Goal: Transaction & Acquisition: Download file/media

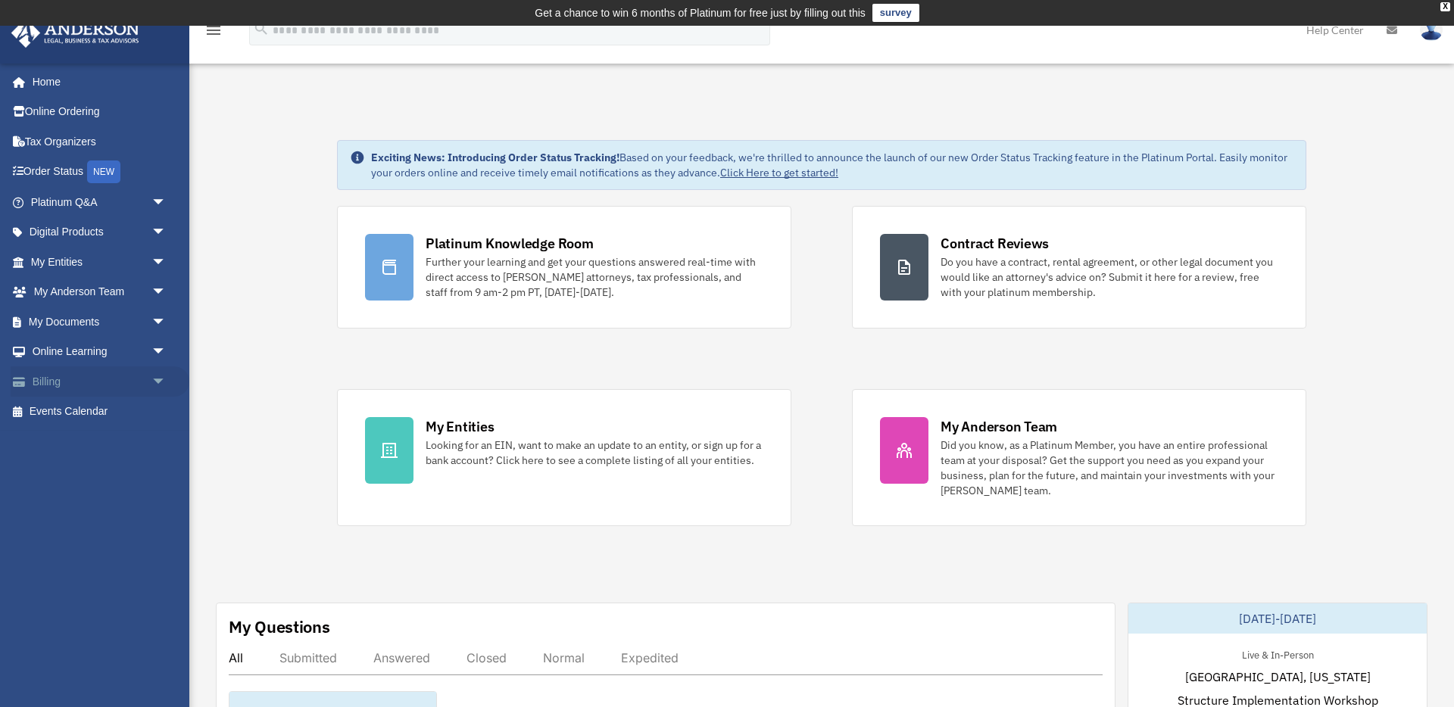
click at [151, 389] on span "arrow_drop_down" at bounding box center [166, 382] width 30 height 31
click at [123, 413] on link "$ Open Invoices" at bounding box center [105, 412] width 168 height 31
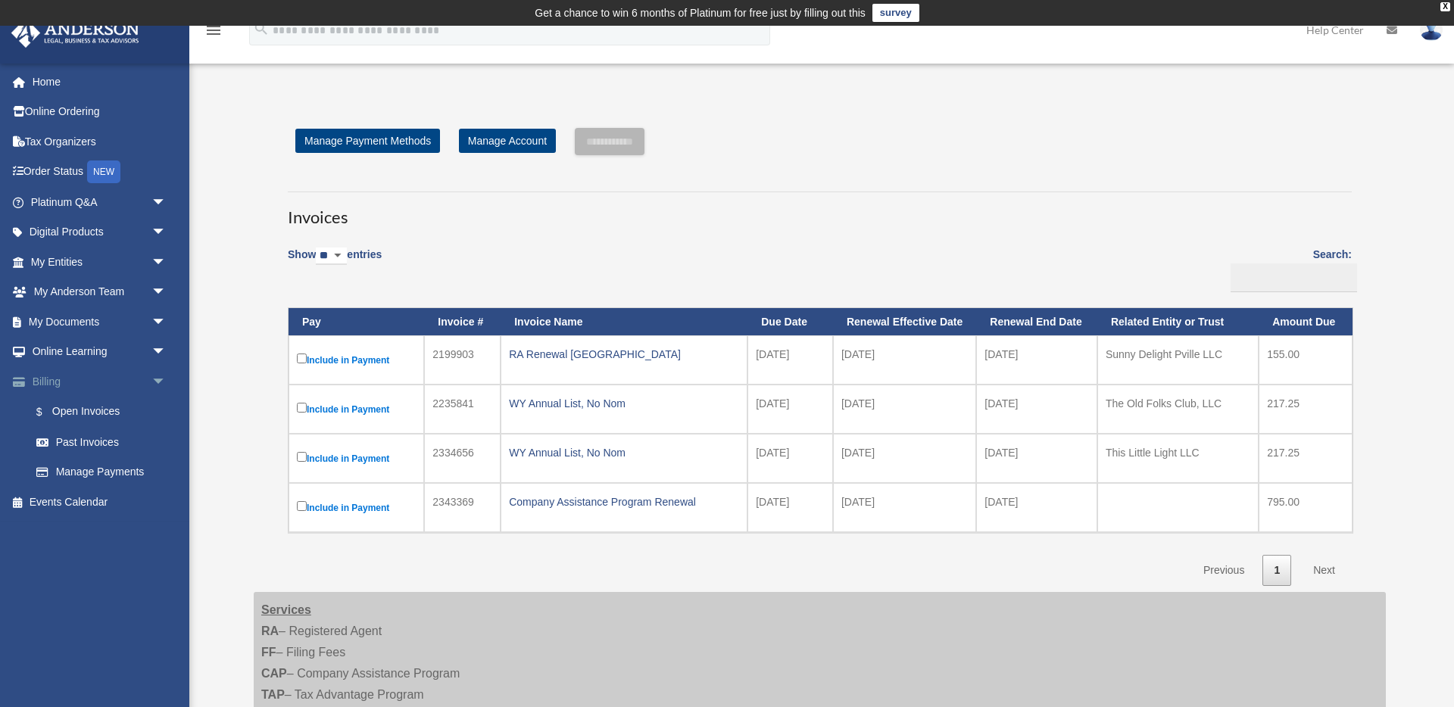
click at [114, 381] on link "Billing arrow_drop_down" at bounding box center [100, 382] width 179 height 30
click at [162, 383] on span "arrow_drop_down" at bounding box center [166, 382] width 30 height 31
click at [158, 350] on span "arrow_drop_down" at bounding box center [166, 352] width 30 height 31
click at [158, 470] on span "arrow_drop_down" at bounding box center [166, 472] width 30 height 31
click at [160, 320] on span "arrow_drop_down" at bounding box center [166, 322] width 30 height 31
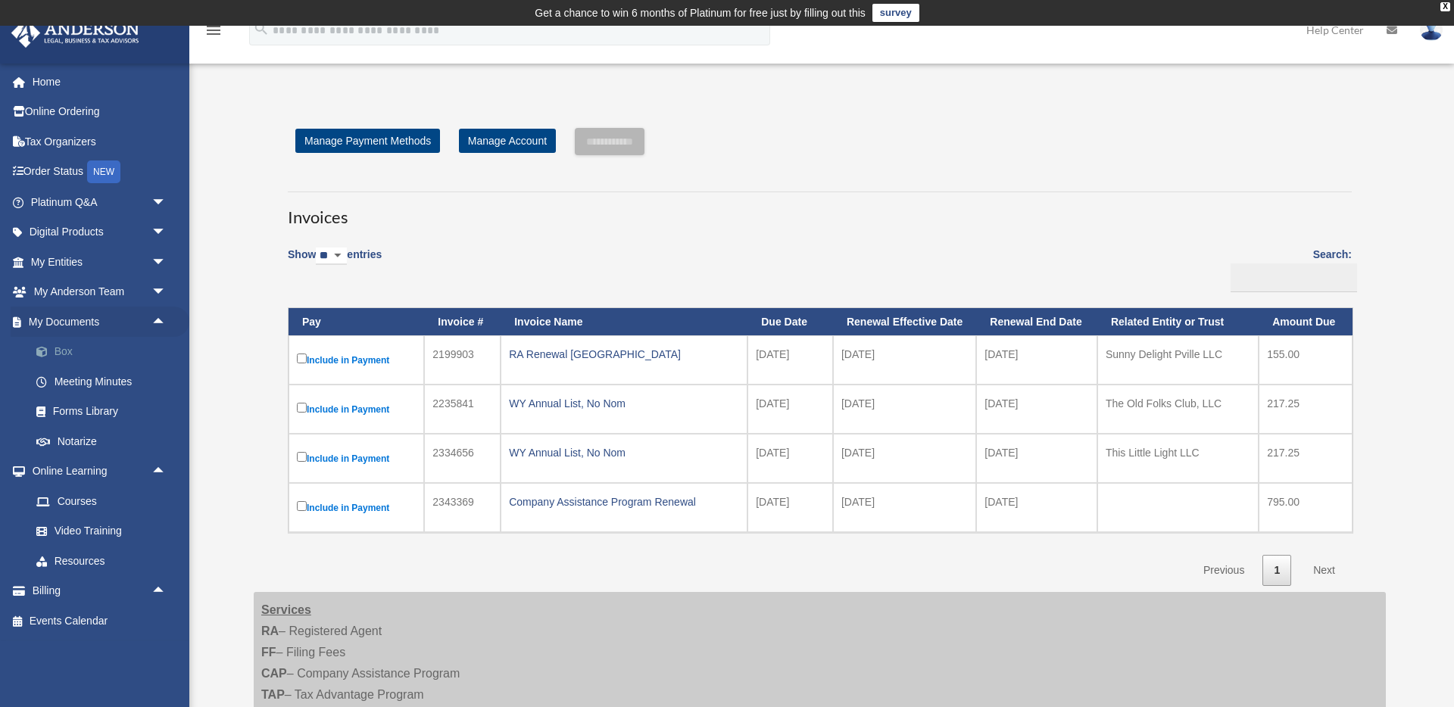
click at [63, 352] on link "Box" at bounding box center [105, 352] width 168 height 30
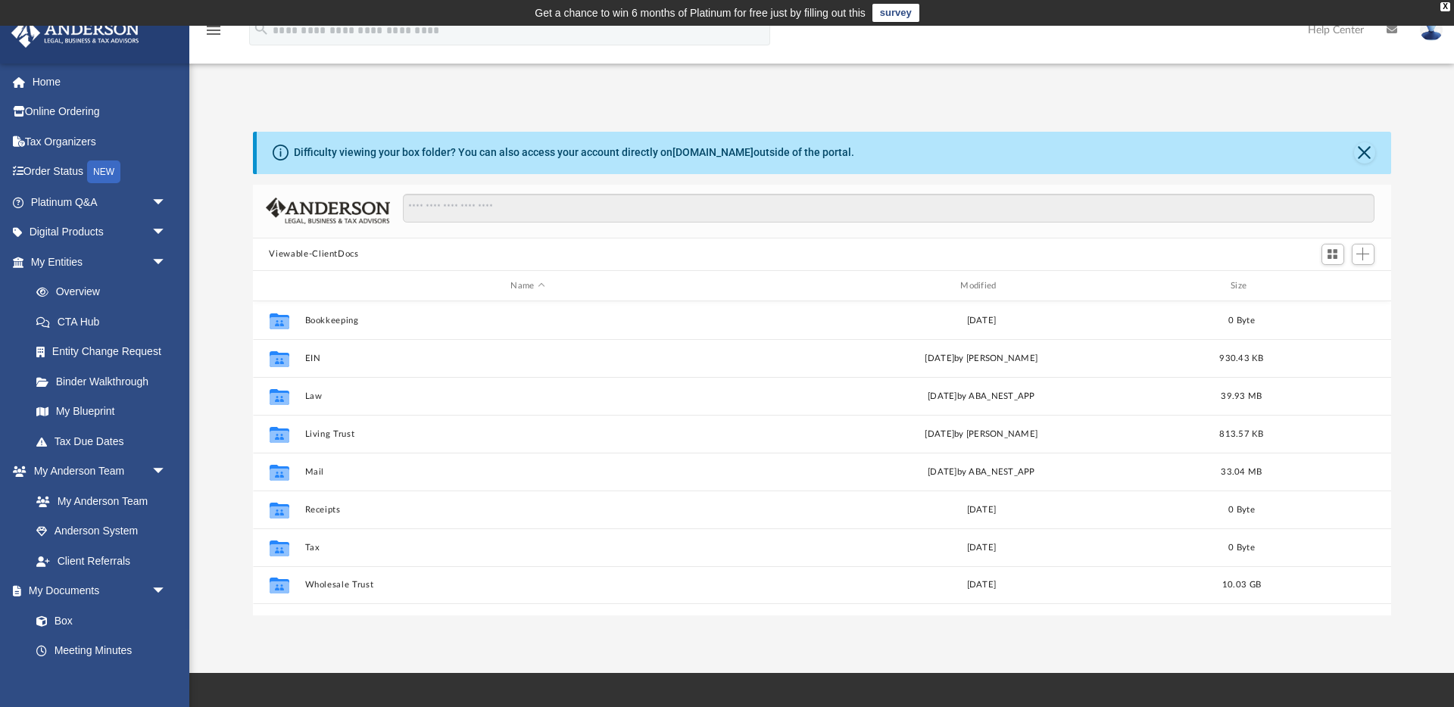
scroll to position [345, 1138]
click at [992, 286] on div "Modified" at bounding box center [980, 287] width 447 height 14
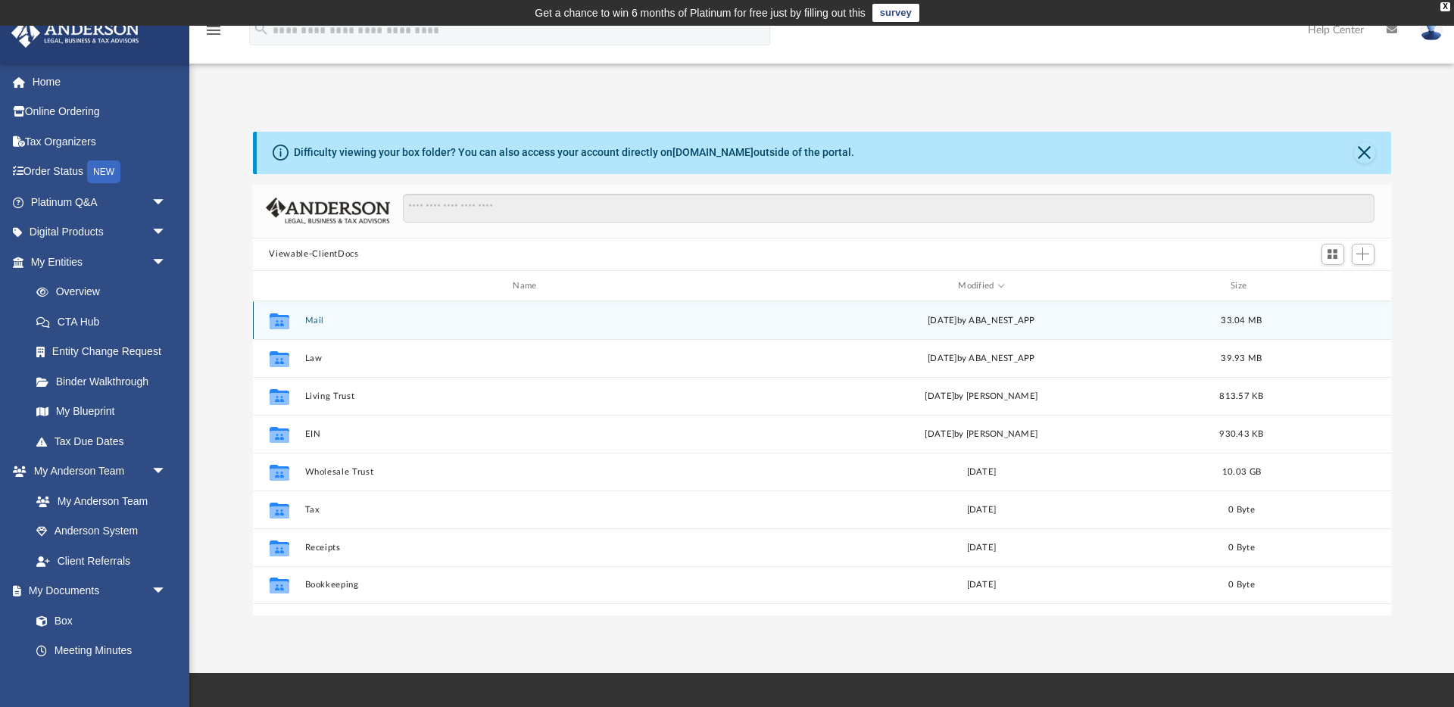
click at [315, 322] on button "Mail" at bounding box center [528, 321] width 447 height 10
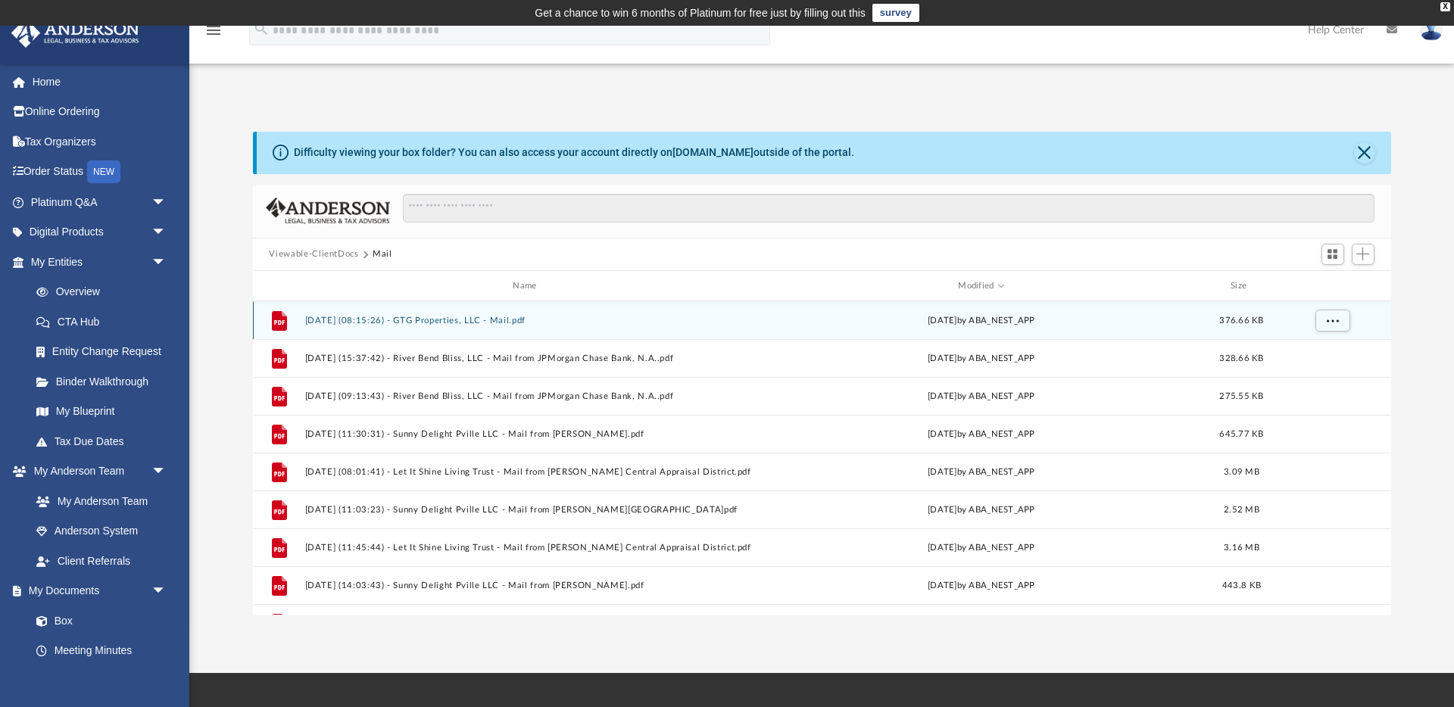
click at [464, 322] on button "2025.09.26 (08:15:26) - GTG Properties, LLC - Mail.pdf" at bounding box center [528, 321] width 447 height 10
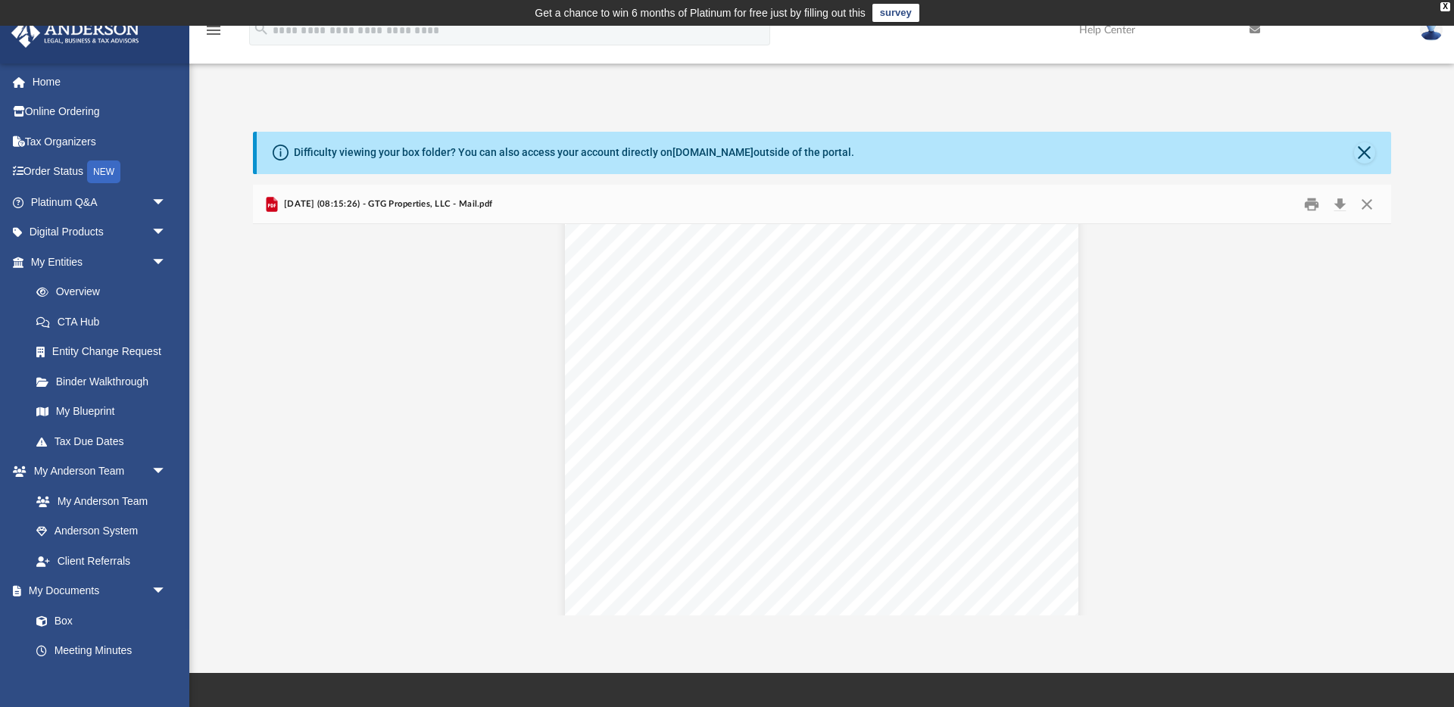
scroll to position [1479, 0]
click at [1341, 206] on button "Download" at bounding box center [1340, 203] width 27 height 23
click at [1362, 153] on button "Close" at bounding box center [1364, 152] width 21 height 21
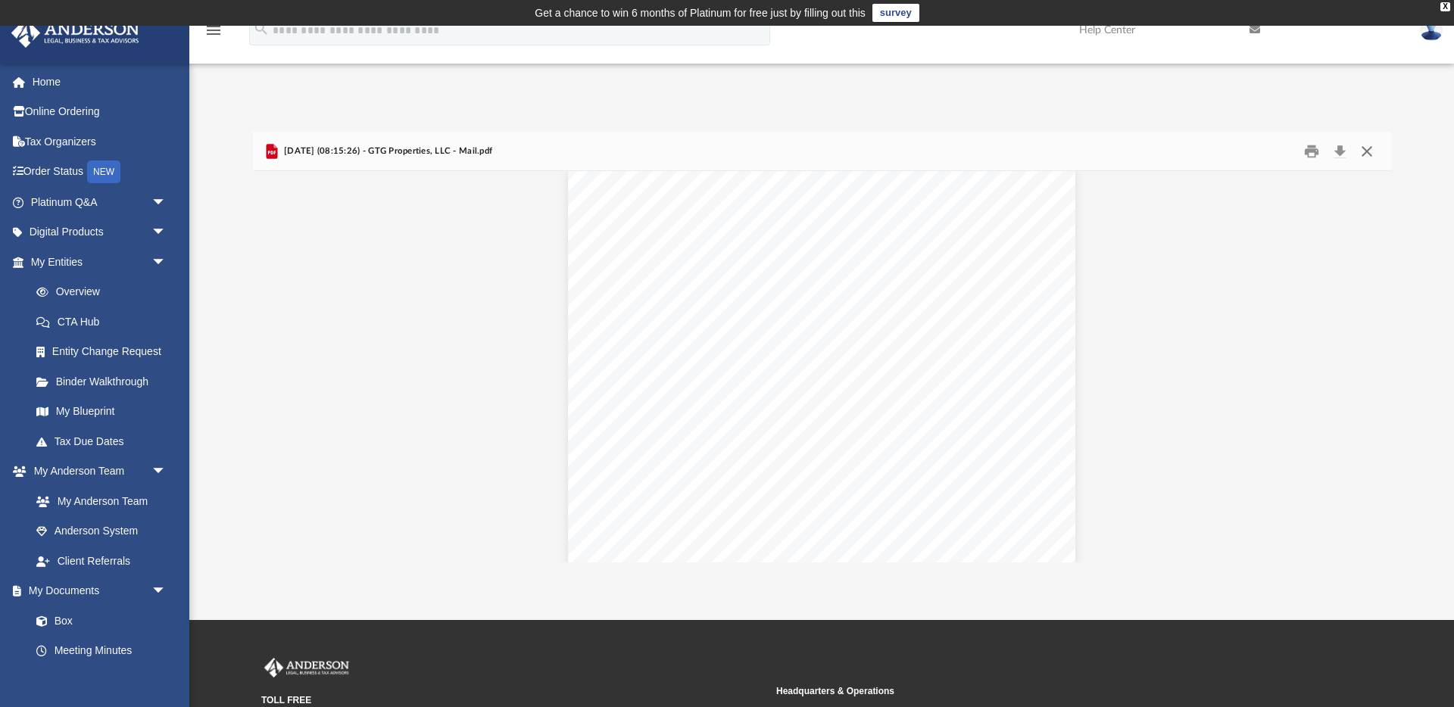
click at [1366, 150] on button "Close" at bounding box center [1367, 150] width 27 height 23
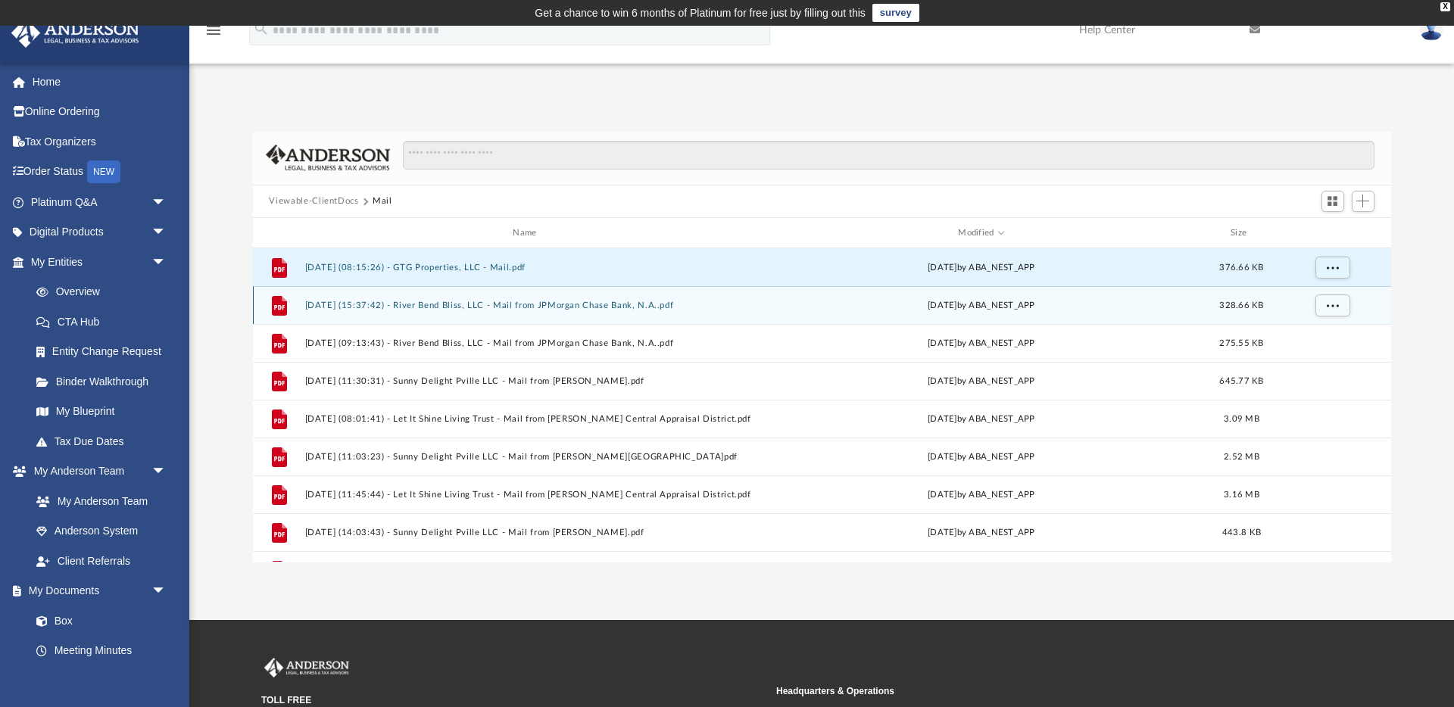
click at [547, 308] on button "2025.08.11 (15:37:42) - River Bend Bliss, LLC - Mail from JPMorgan Chase Bank, …" at bounding box center [528, 306] width 447 height 10
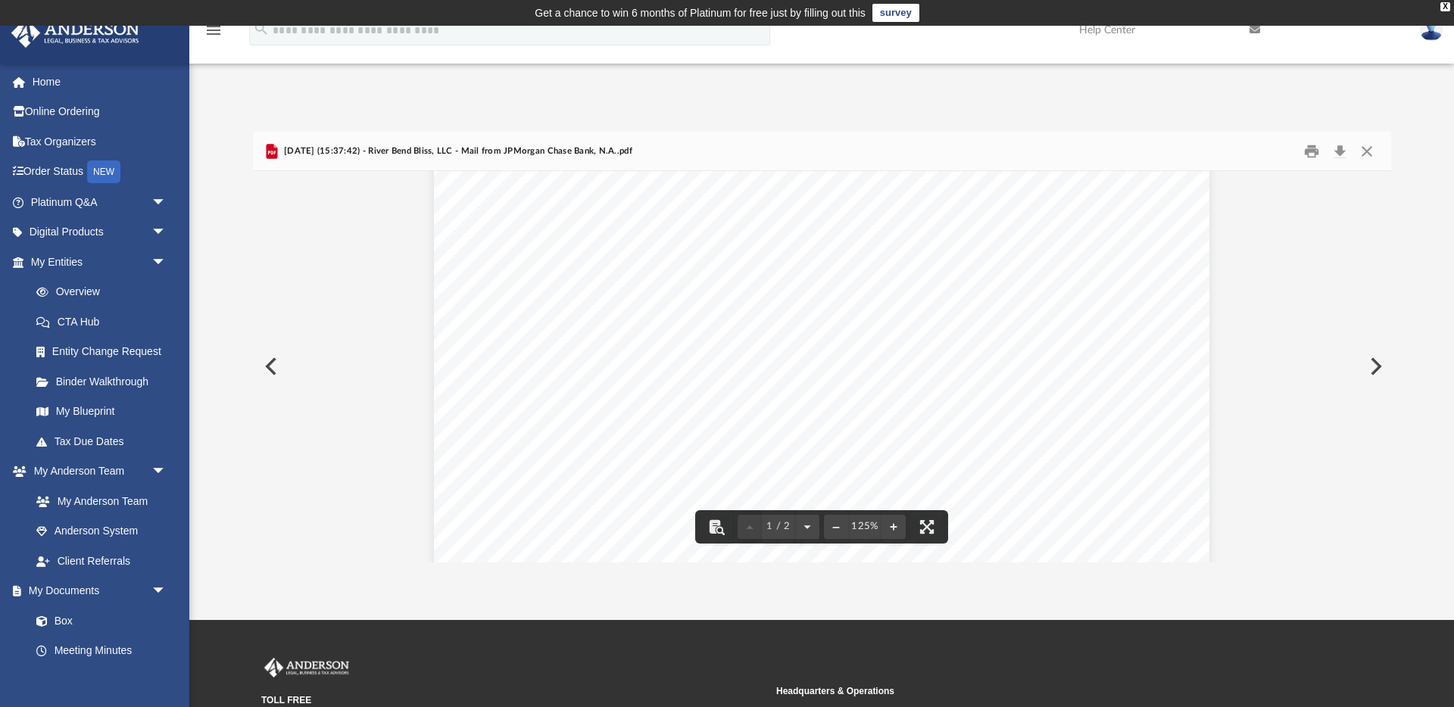
scroll to position [495, 0]
click at [1366, 145] on button "Close" at bounding box center [1367, 150] width 27 height 23
